Goal: Information Seeking & Learning: Learn about a topic

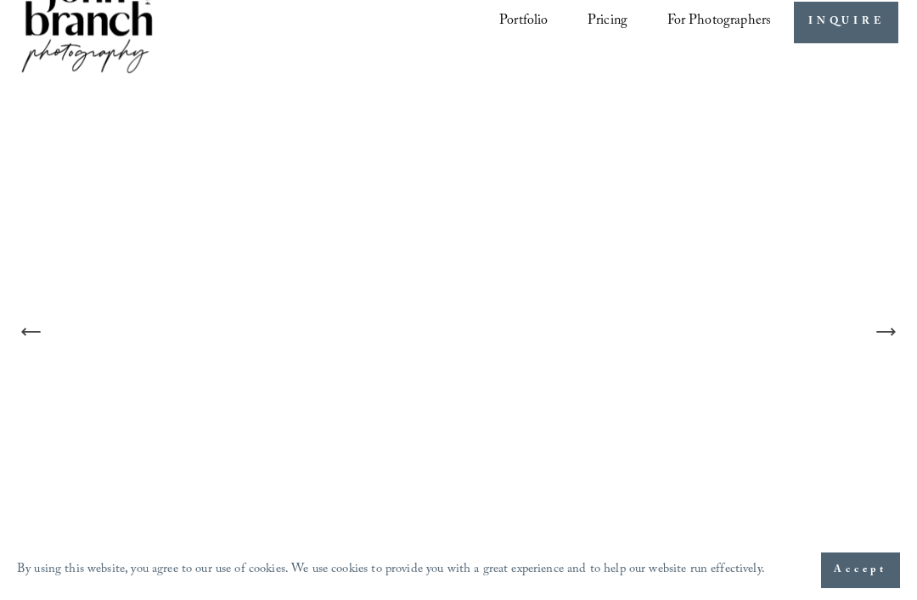
scroll to position [43, 0]
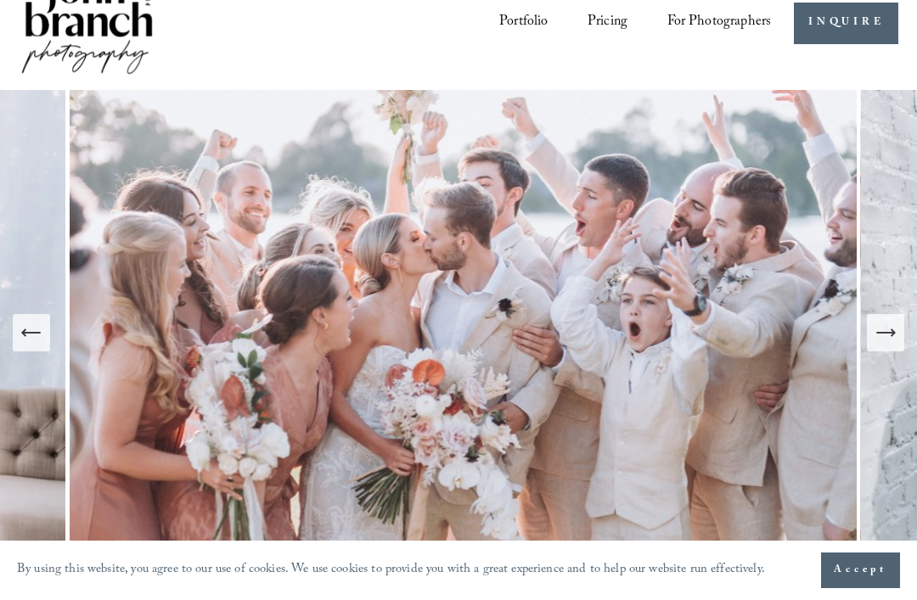
click at [888, 345] on icon "Next Slide" at bounding box center [886, 333] width 24 height 24
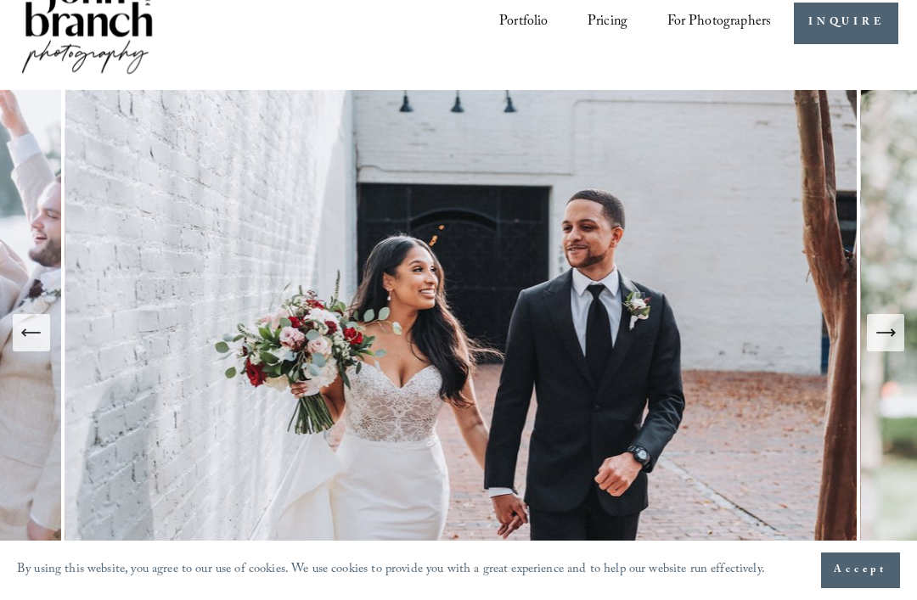
click at [889, 333] on icon "Next Slide" at bounding box center [885, 333] width 18 height 0
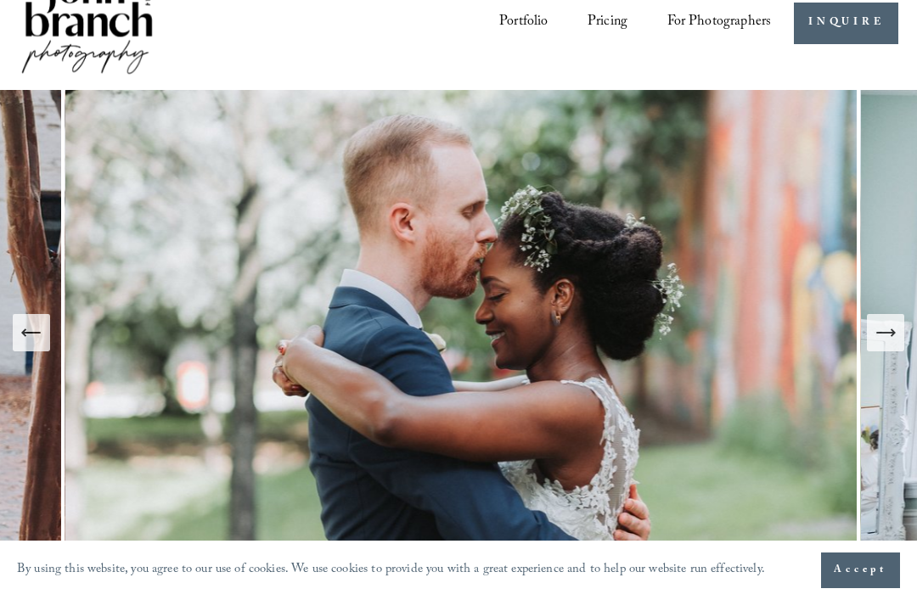
click at [886, 345] on icon "Next Slide" at bounding box center [886, 333] width 24 height 24
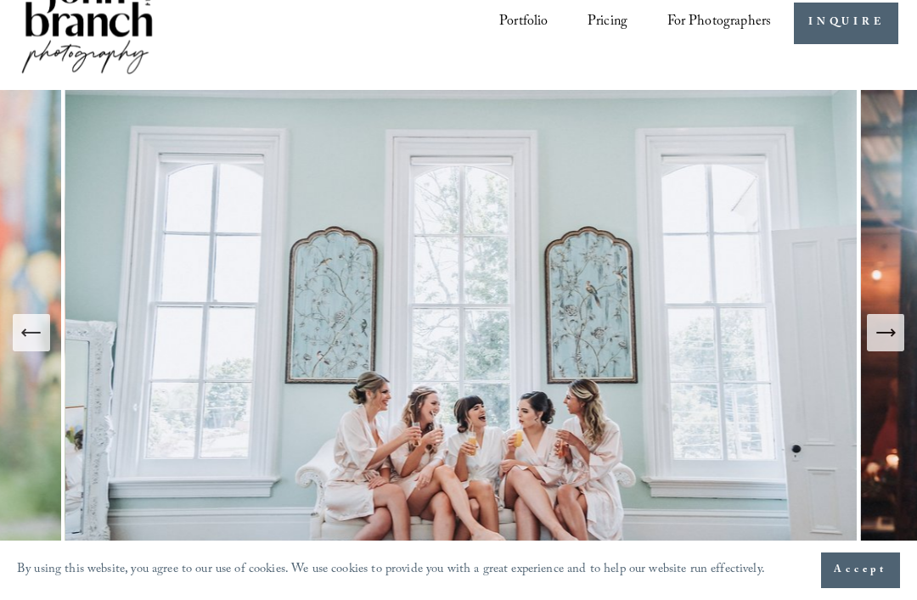
click at [881, 345] on icon "Next Slide" at bounding box center [886, 333] width 24 height 24
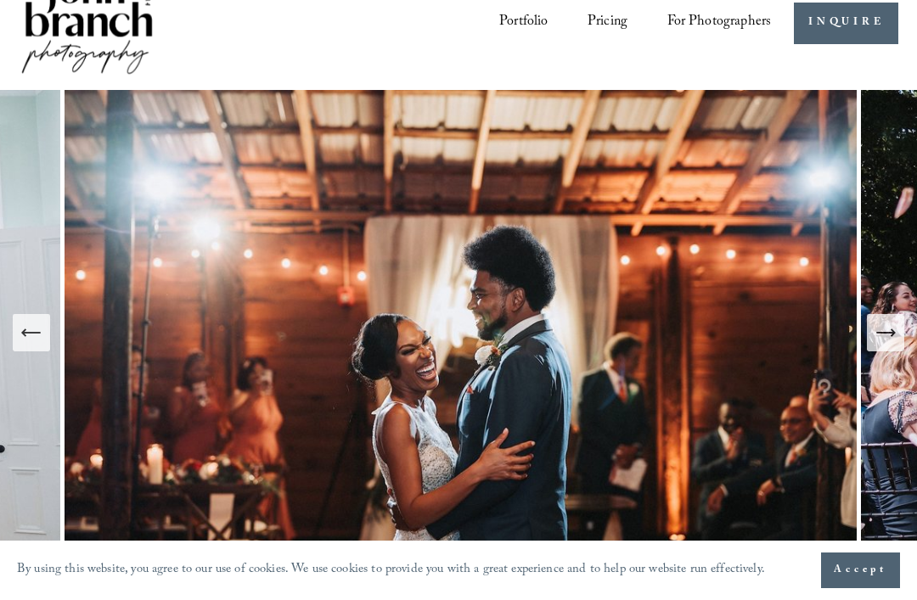
click at [884, 345] on icon "Next Slide" at bounding box center [886, 333] width 24 height 24
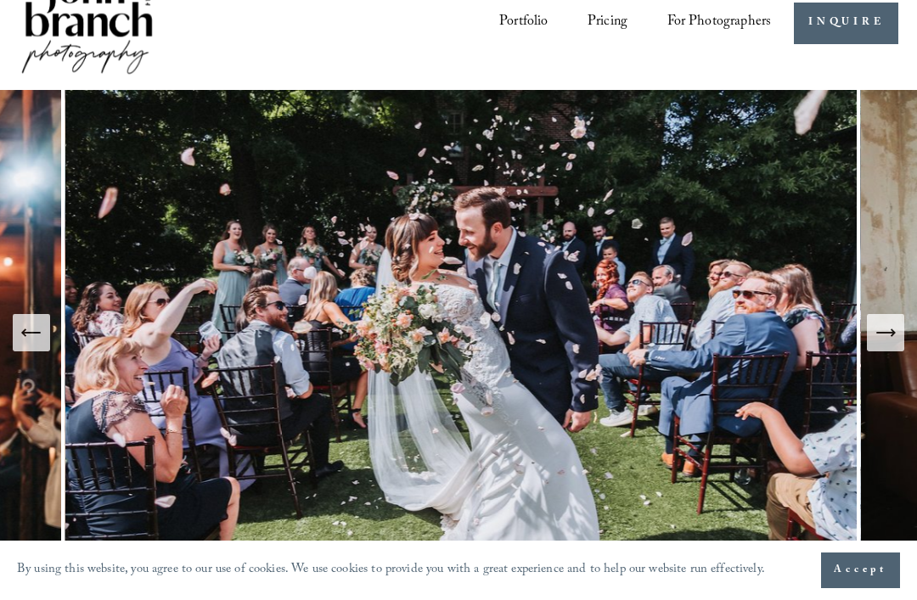
click at [890, 345] on icon "Next Slide" at bounding box center [886, 333] width 24 height 24
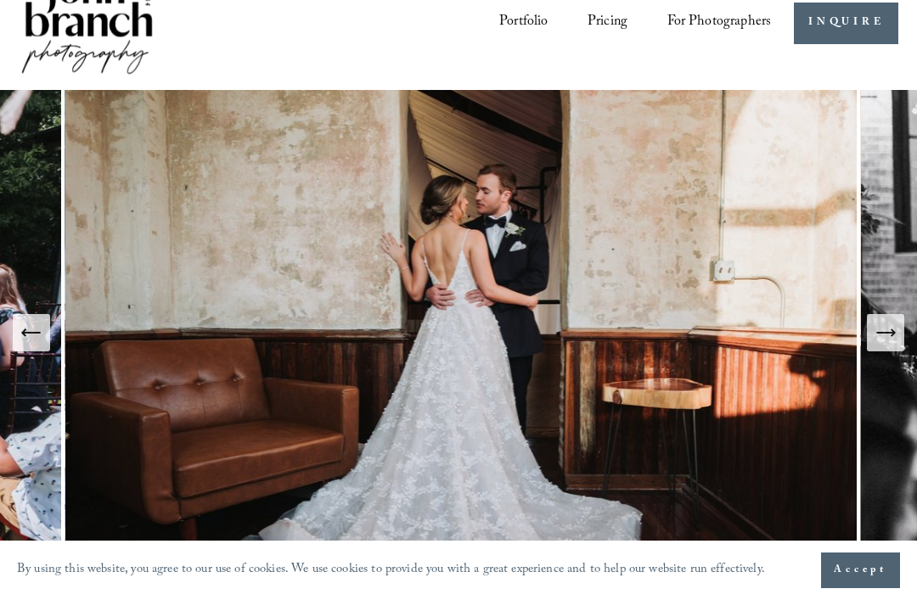
click at [891, 345] on icon "Next Slide" at bounding box center [886, 333] width 24 height 24
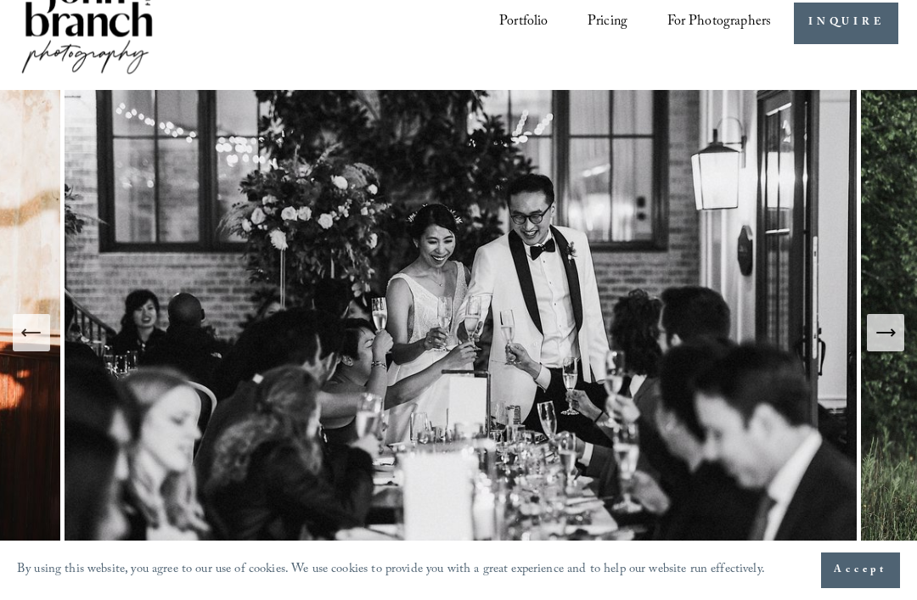
click at [875, 345] on icon "Next Slide" at bounding box center [886, 333] width 24 height 24
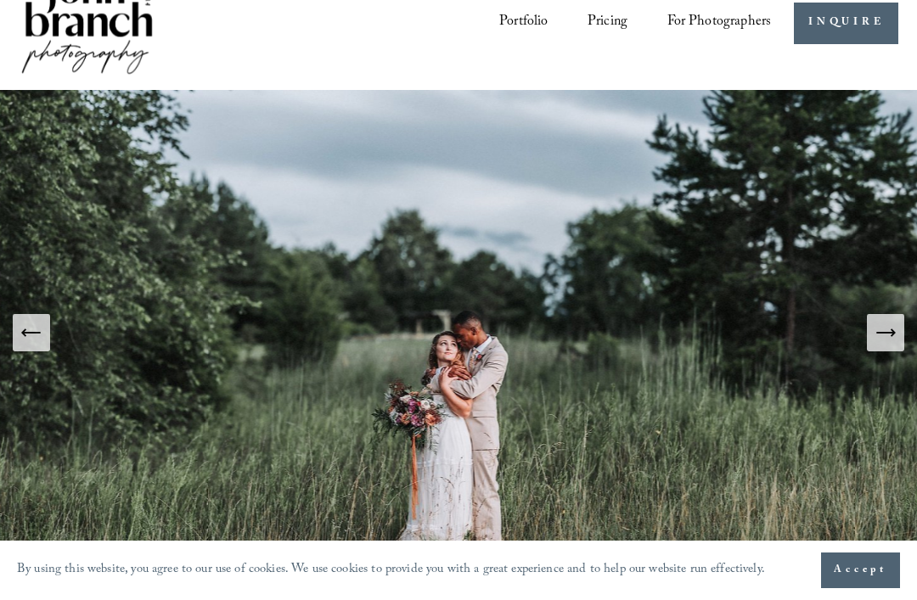
click at [891, 345] on icon "Next Slide" at bounding box center [886, 333] width 24 height 24
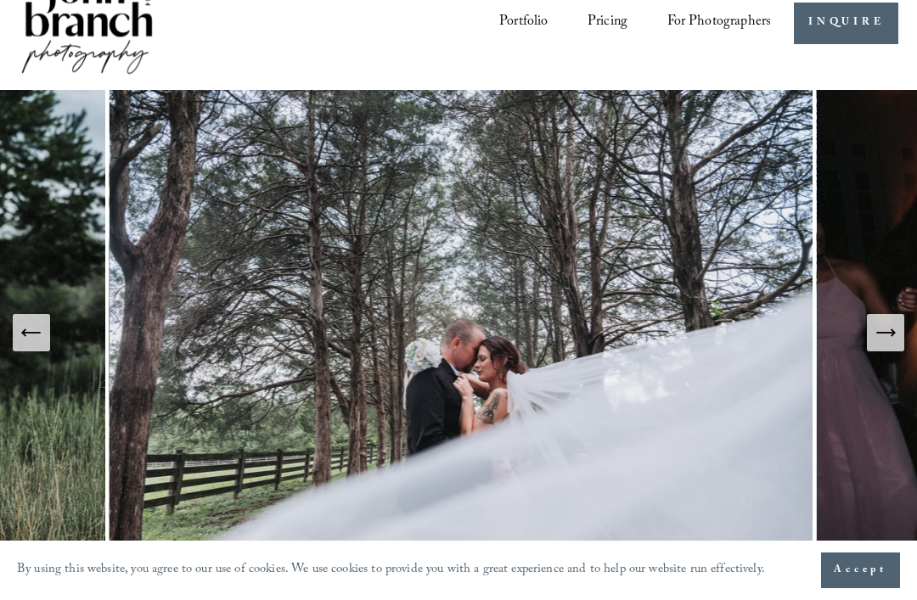
click at [885, 345] on icon "Next Slide" at bounding box center [886, 333] width 24 height 24
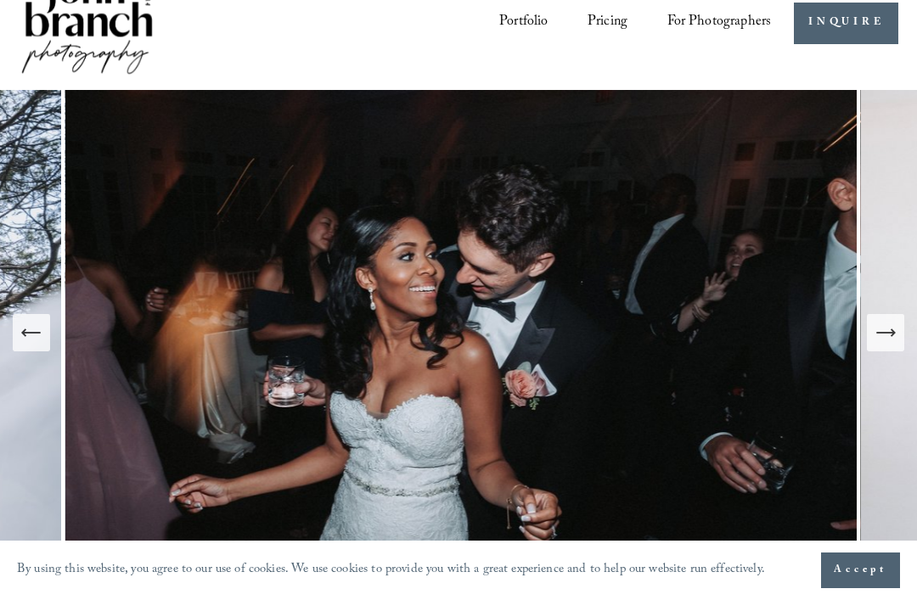
click at [889, 345] on icon "Next Slide" at bounding box center [886, 333] width 24 height 24
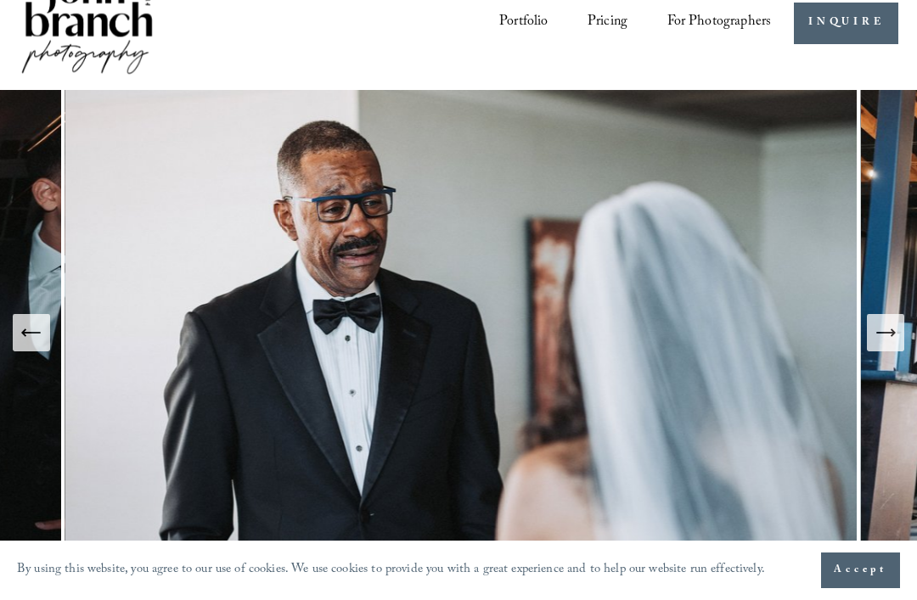
click at [884, 345] on icon "Next Slide" at bounding box center [886, 333] width 24 height 24
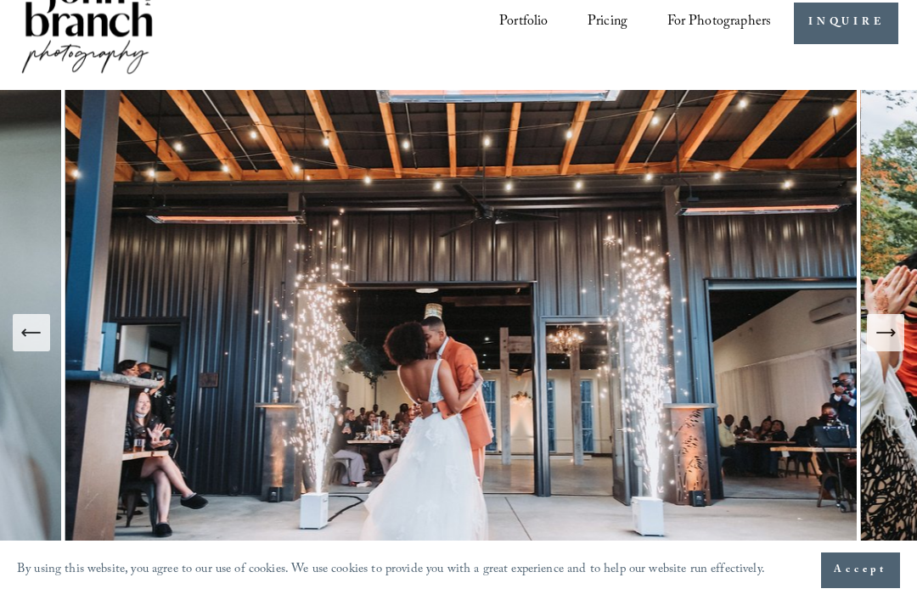
click at [888, 345] on icon "Next Slide" at bounding box center [886, 333] width 24 height 24
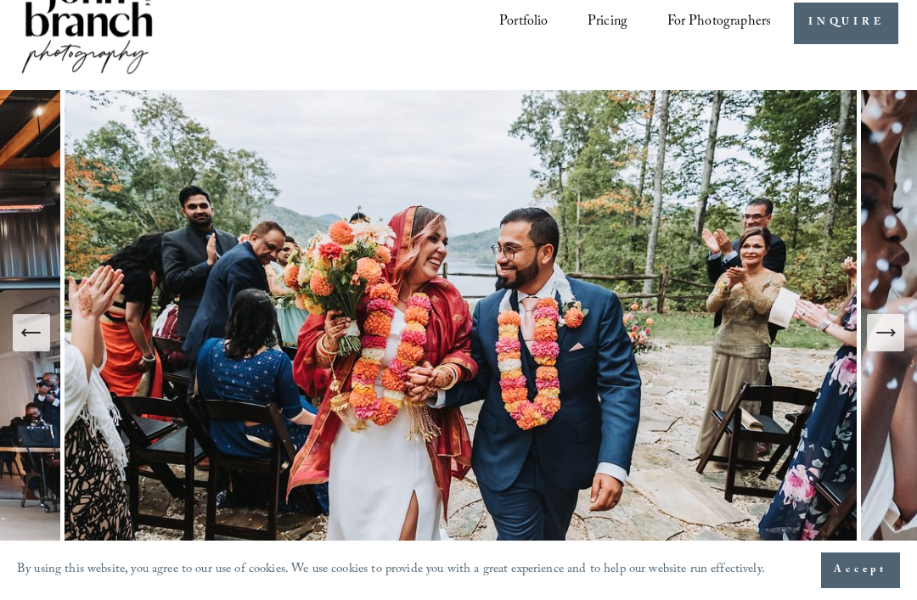
click at [886, 345] on icon "Next Slide" at bounding box center [886, 333] width 24 height 24
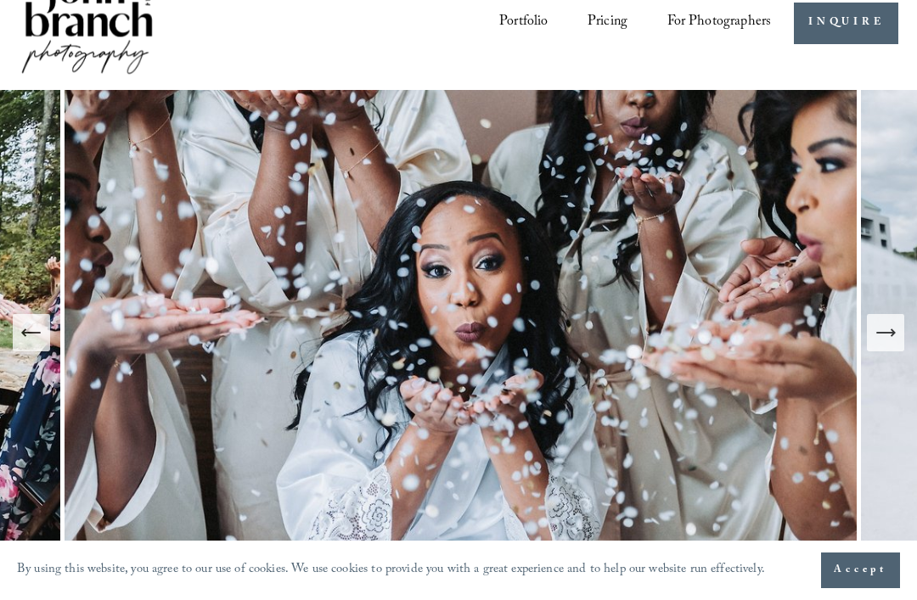
click at [888, 345] on icon "Next Slide" at bounding box center [886, 333] width 24 height 24
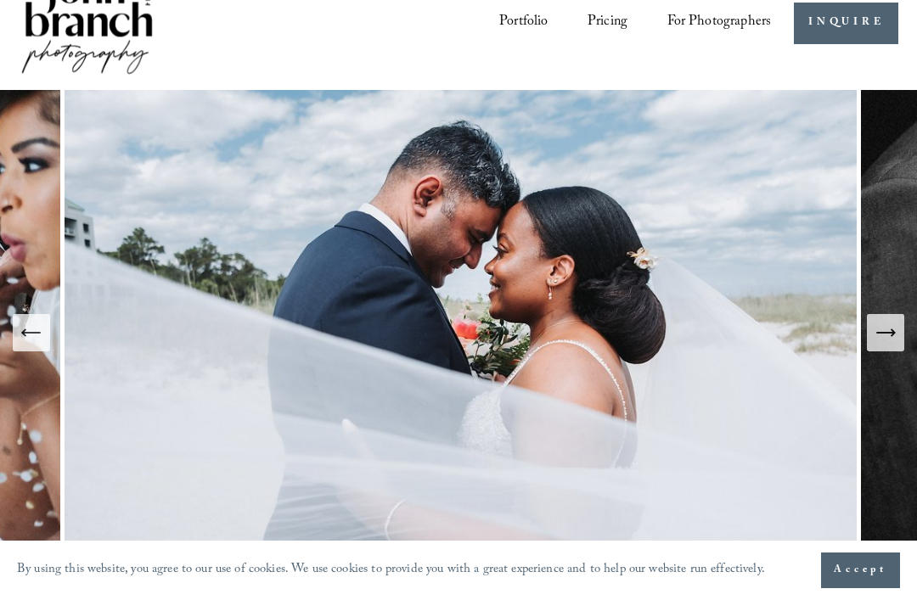
click at [883, 345] on icon "Next Slide" at bounding box center [886, 333] width 24 height 24
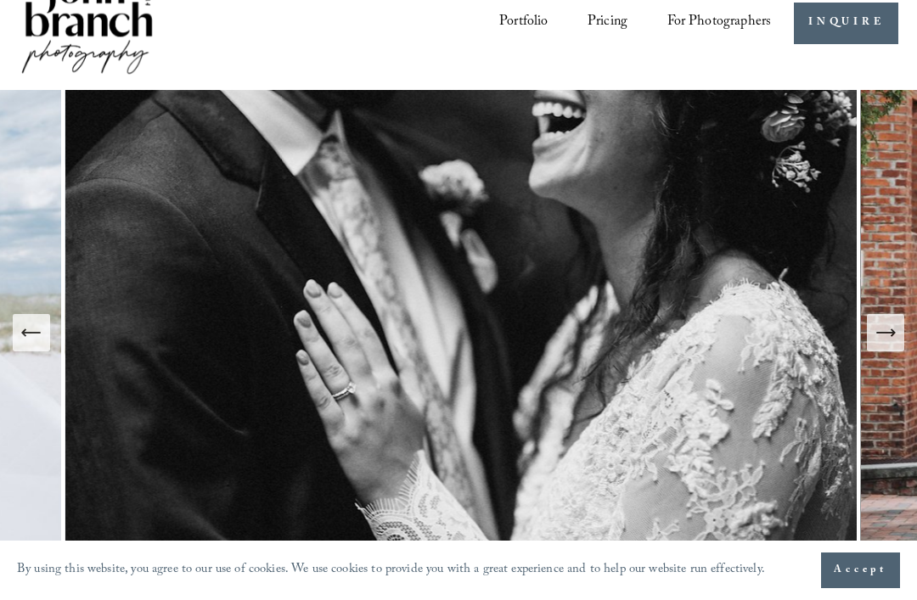
click at [886, 345] on icon "Next Slide" at bounding box center [886, 333] width 24 height 24
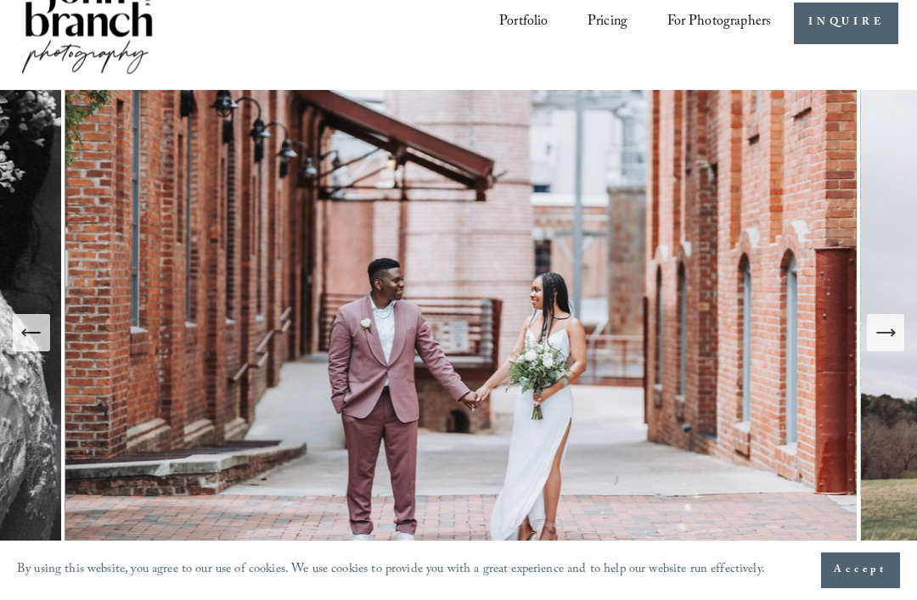
click at [890, 345] on icon "Next Slide" at bounding box center [886, 333] width 24 height 24
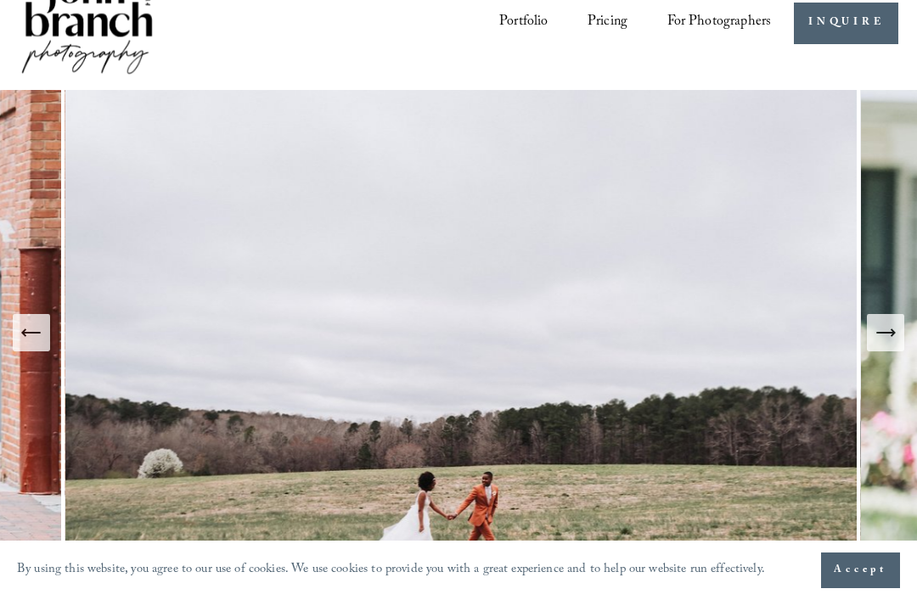
click at [886, 345] on icon "Next Slide" at bounding box center [886, 333] width 24 height 24
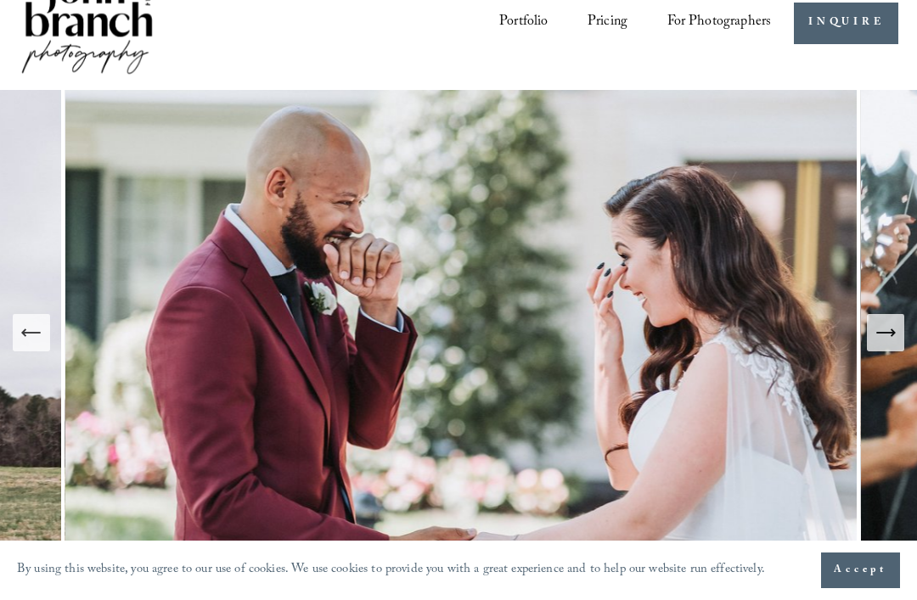
click at [884, 345] on icon "Next Slide" at bounding box center [886, 333] width 24 height 24
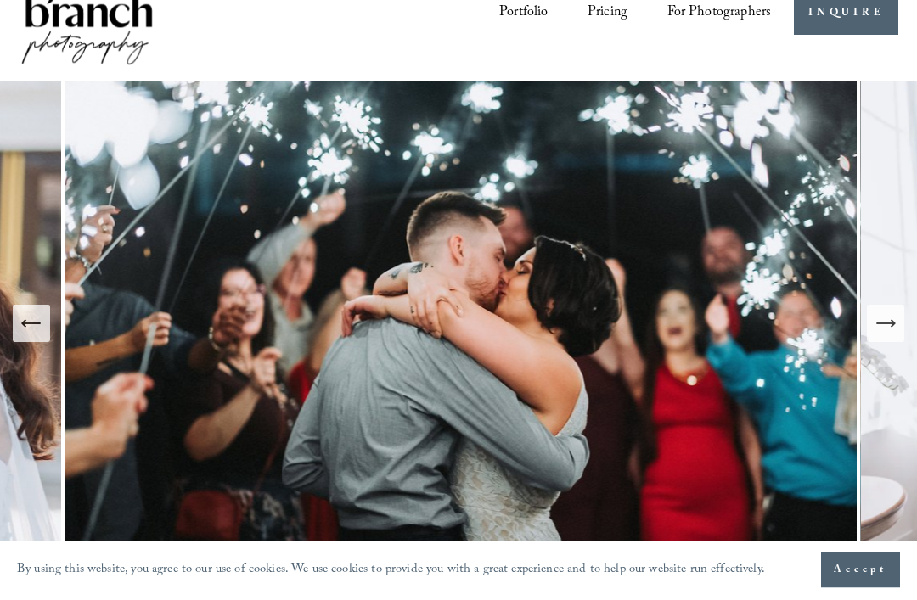
scroll to position [48, 0]
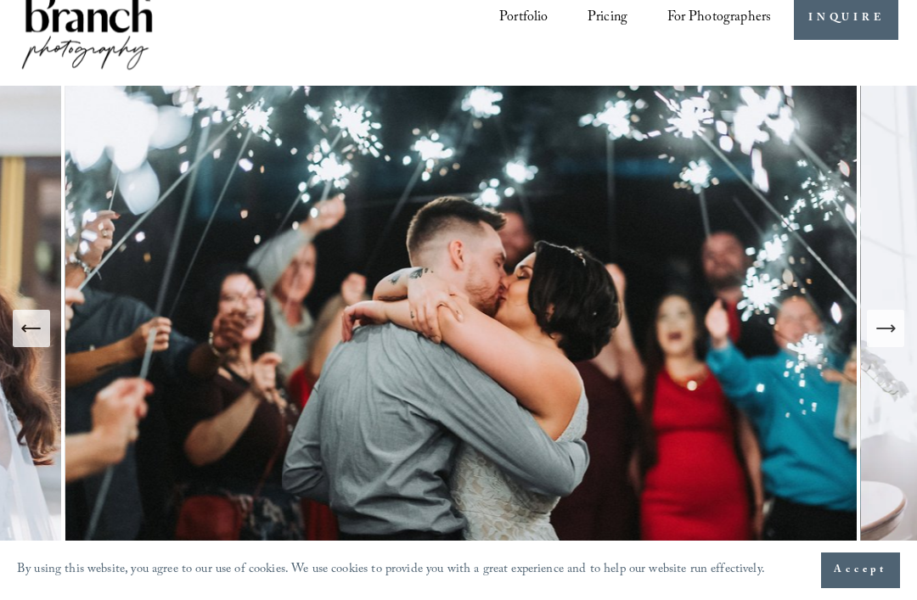
click at [610, 24] on link "Pricing" at bounding box center [608, 19] width 40 height 30
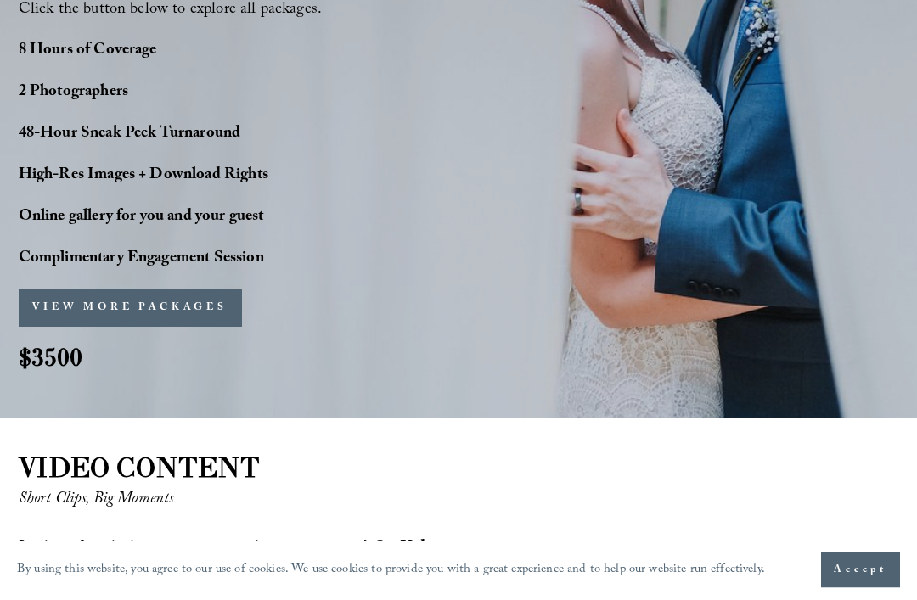
scroll to position [1368, 0]
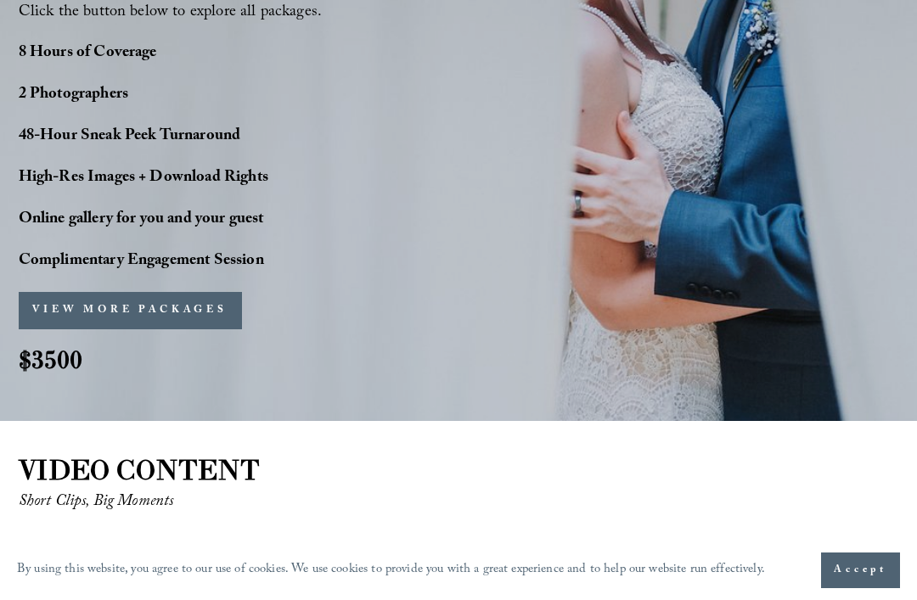
click at [202, 322] on button "VIEW MORE PACKAGES" at bounding box center [130, 310] width 223 height 37
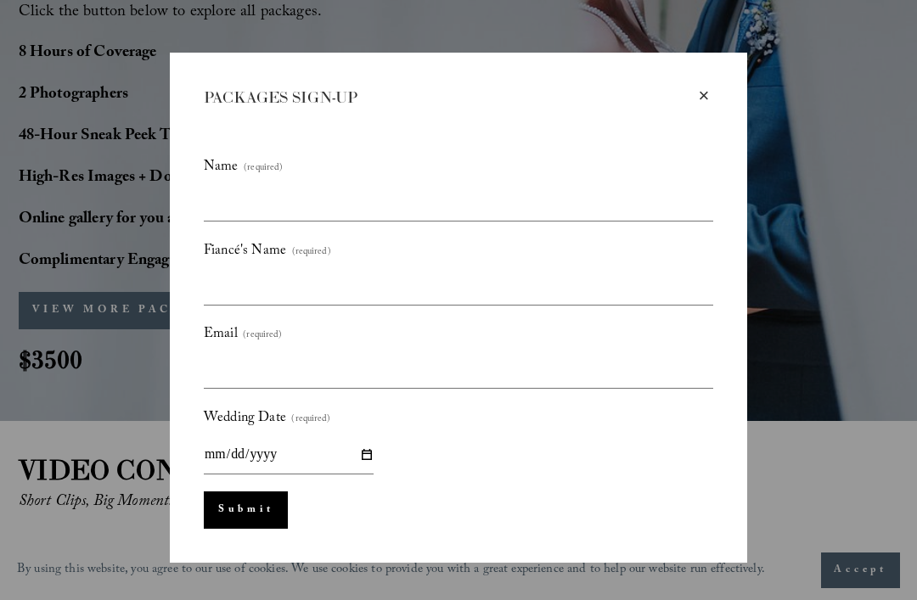
click at [710, 88] on div "×" at bounding box center [704, 96] width 19 height 19
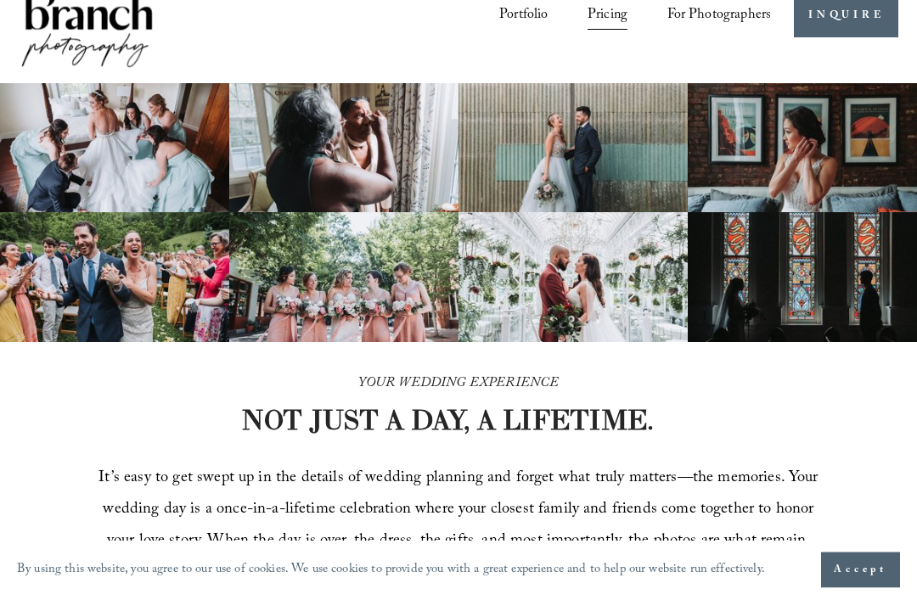
scroll to position [0, 0]
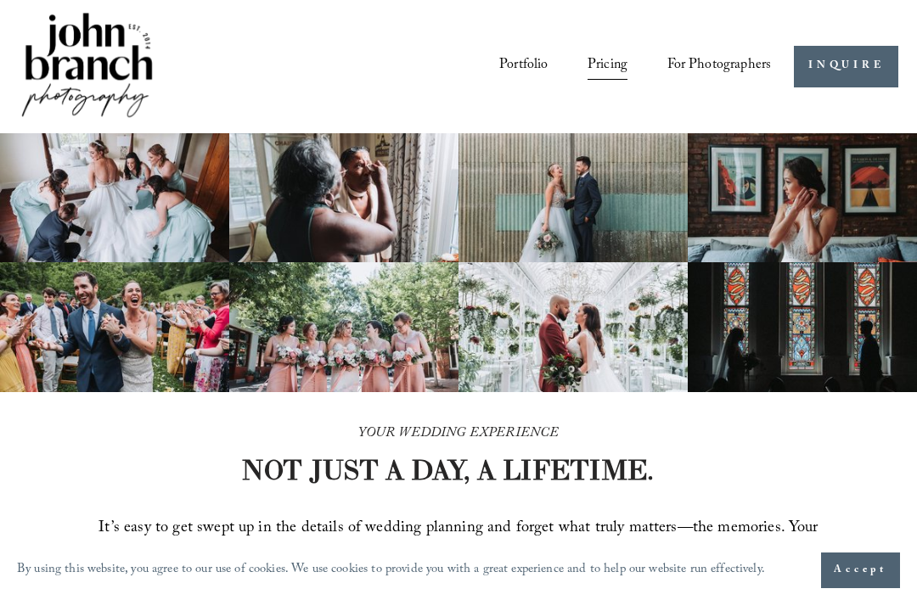
click at [0, 0] on link "Courses" at bounding box center [0, 0] width 0 height 0
